Goal: Task Accomplishment & Management: Use online tool/utility

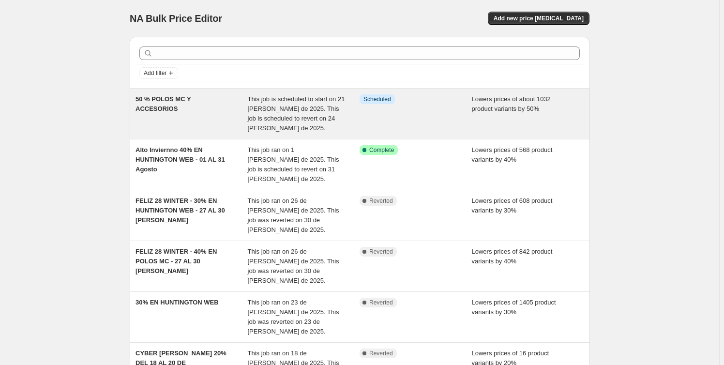
click at [284, 117] on span "This job is scheduled to start on 21 [PERSON_NAME] de 2025. This job is schedul…" at bounding box center [296, 113] width 97 height 36
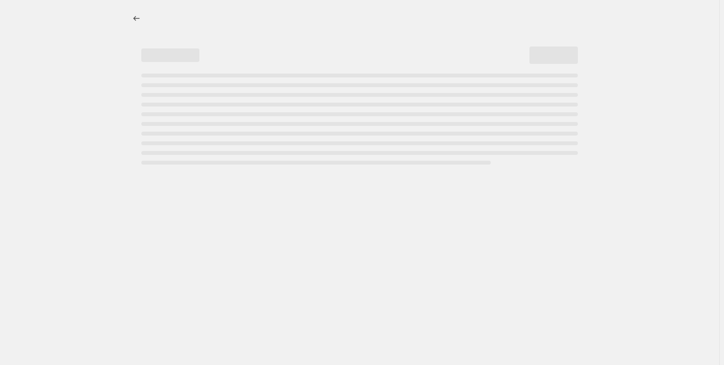
select select "percentage"
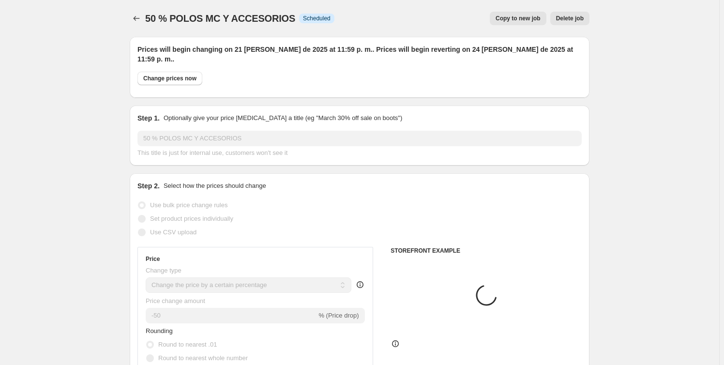
select select "collection"
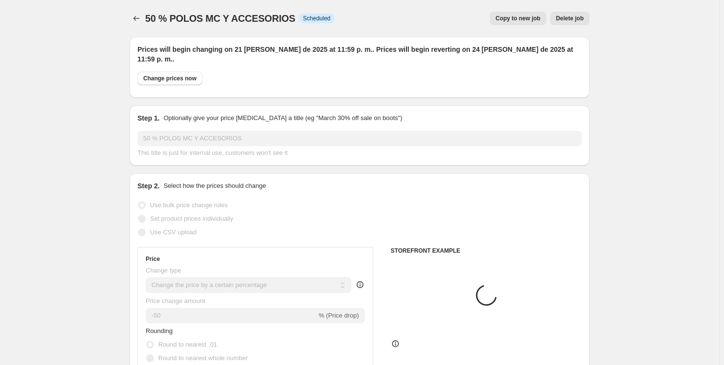
select select "collection"
